Goal: Participate in discussion

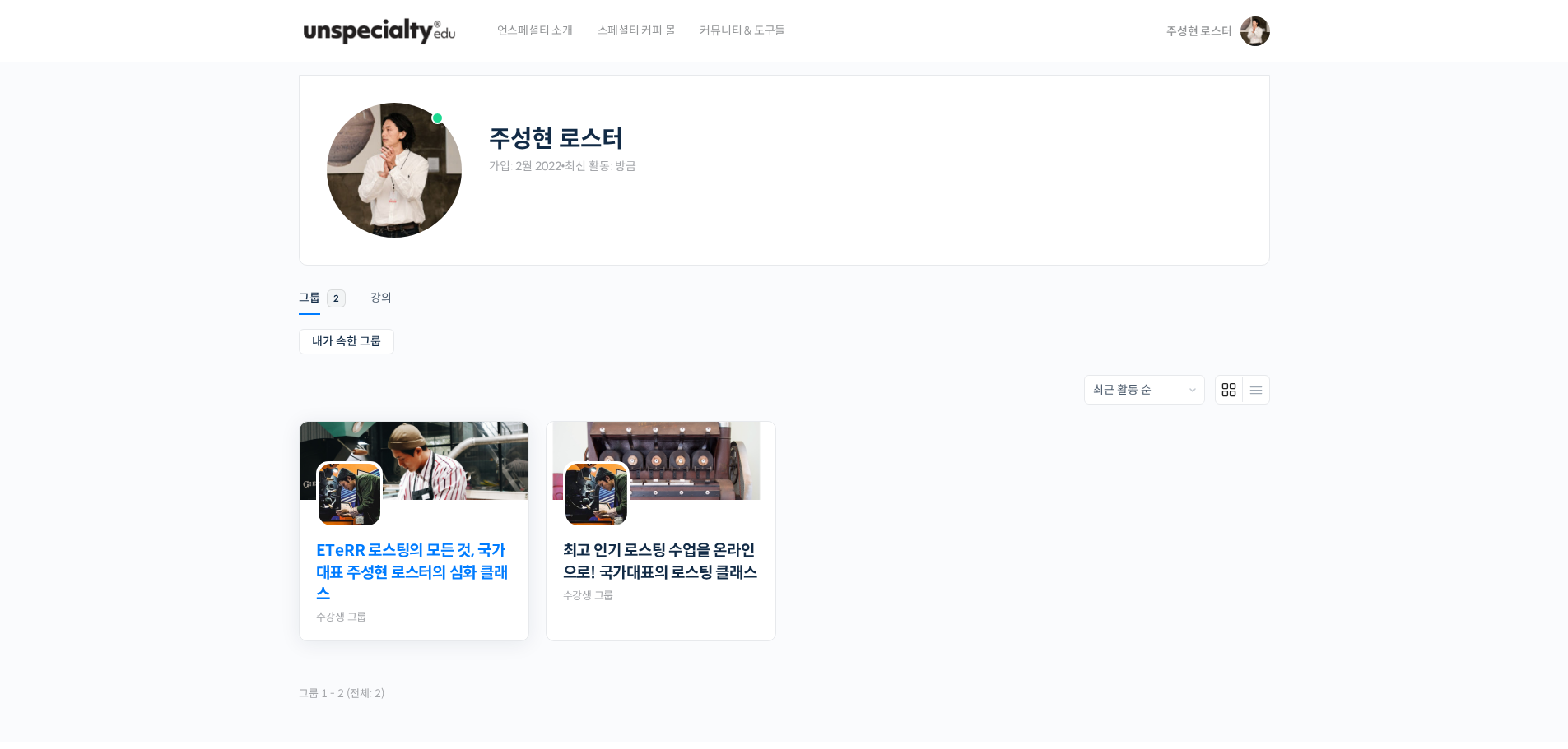
click at [475, 565] on link "ETeRR 로스팅의 모든 것, 국가대표 주성현 로스터의 심화 클래스" at bounding box center [413, 573] width 196 height 65
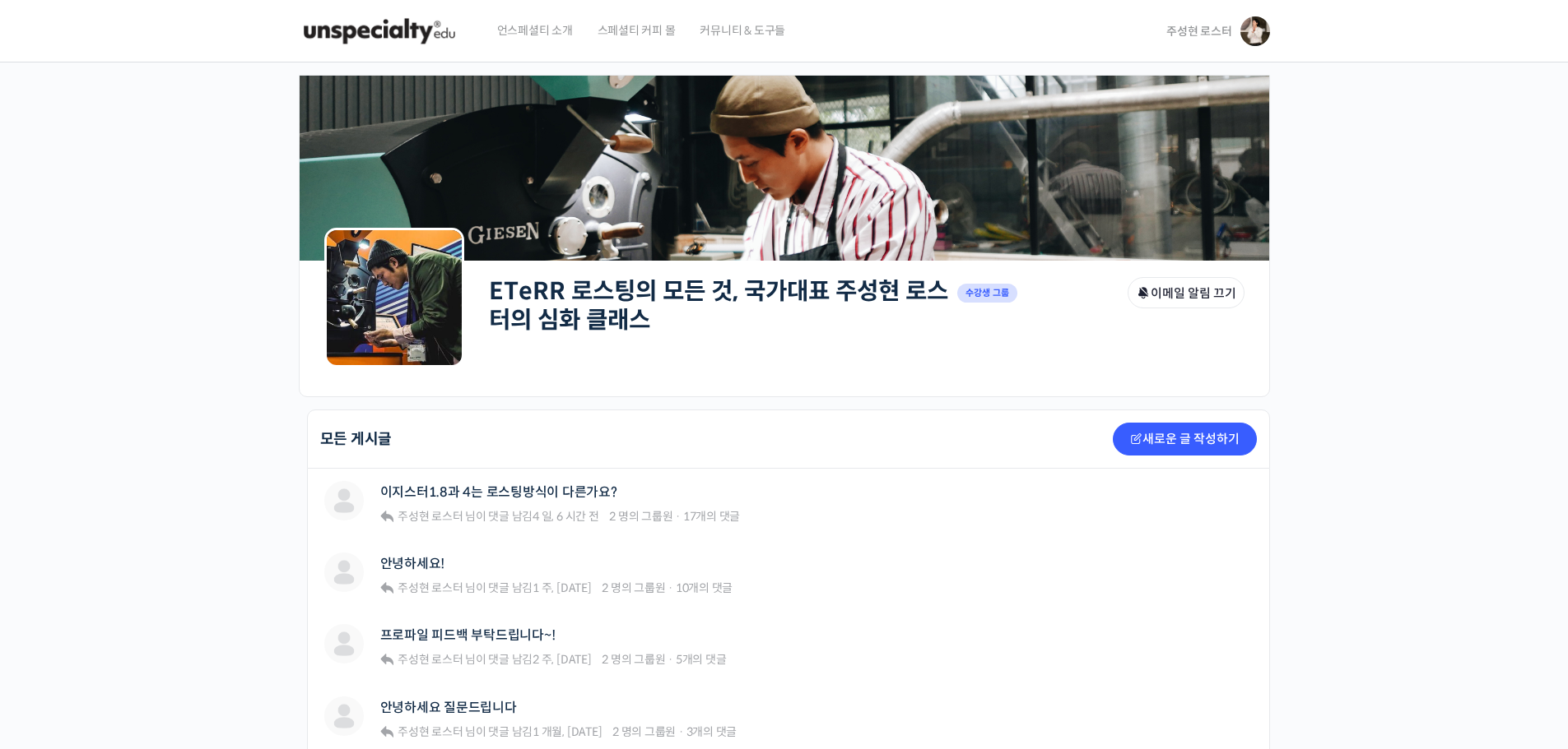
click at [725, 282] on link "ETeRR 로스팅의 모든 것, 국가대표 주성현 로스터의 심화 클래스" at bounding box center [719, 305] width 460 height 58
